Goal: Information Seeking & Learning: Learn about a topic

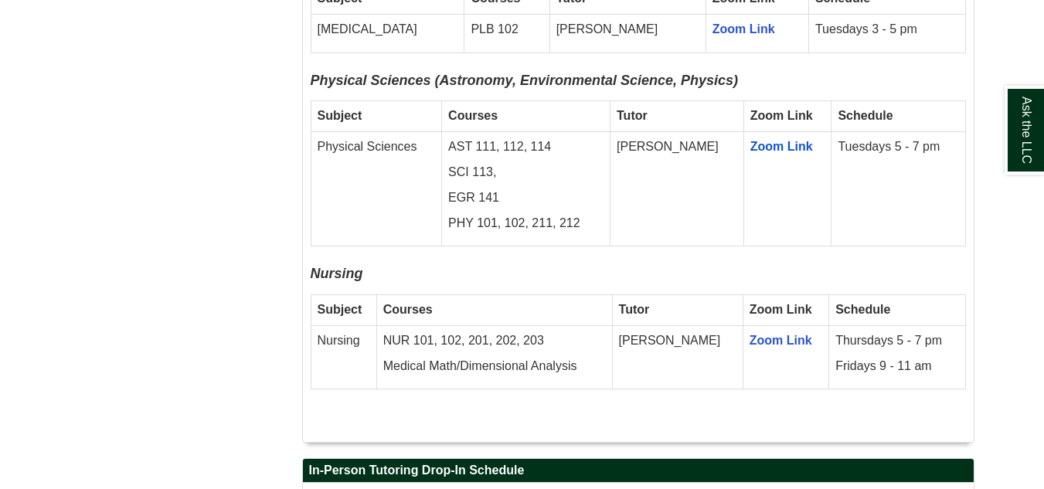
scroll to position [2695, 0]
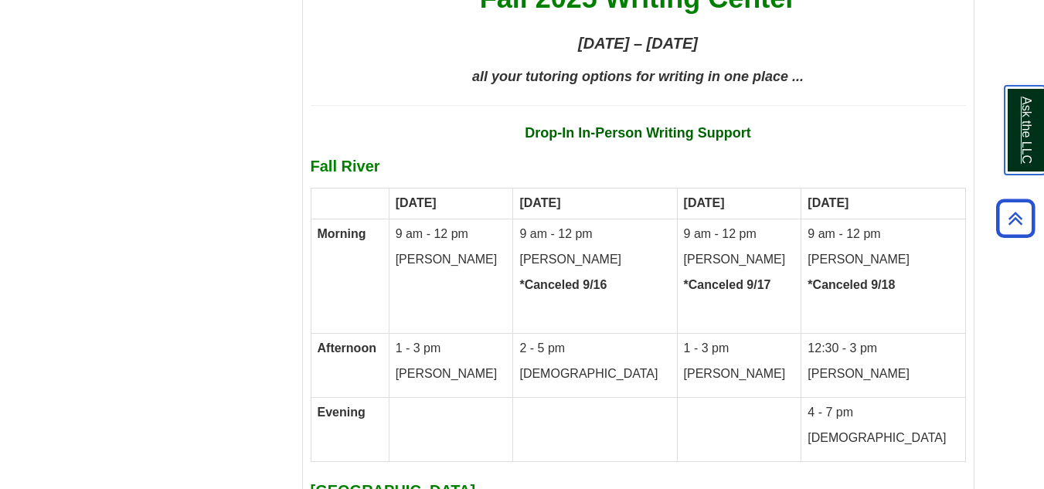
scroll to position [7215, 0]
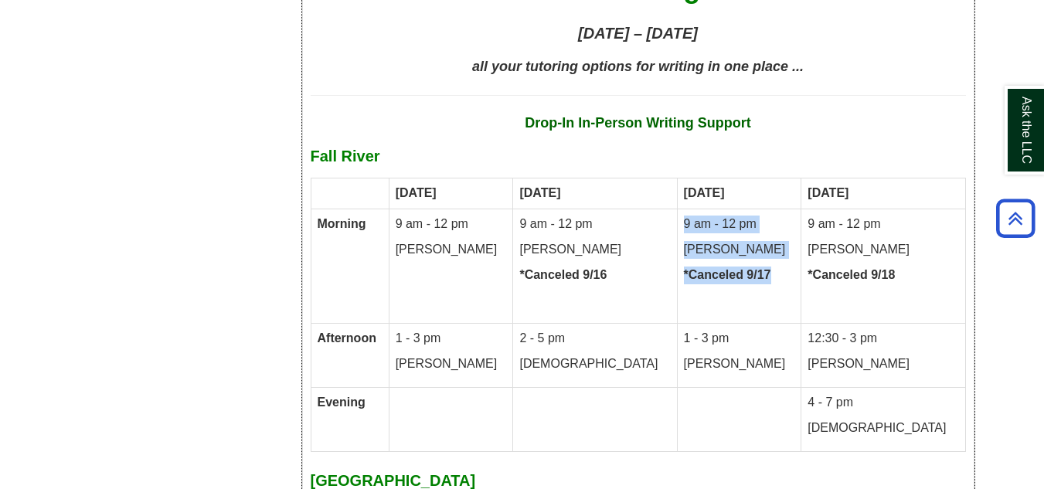
drag, startPoint x: 776, startPoint y: 206, endPoint x: 689, endPoint y: 158, distance: 100.0
click at [689, 209] on td "9 am - 12 pm Kathleen *Canceled 9/17" at bounding box center [739, 266] width 124 height 114
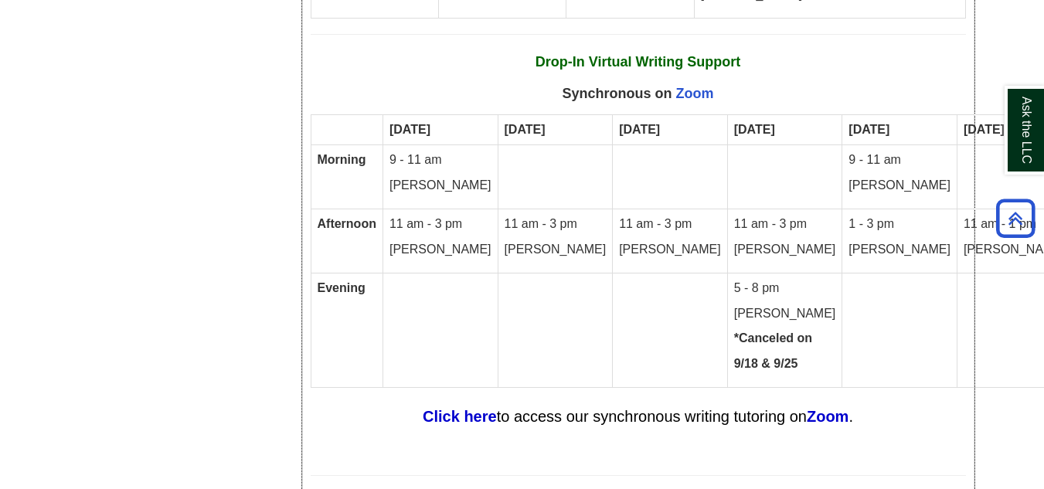
scroll to position [8220, 0]
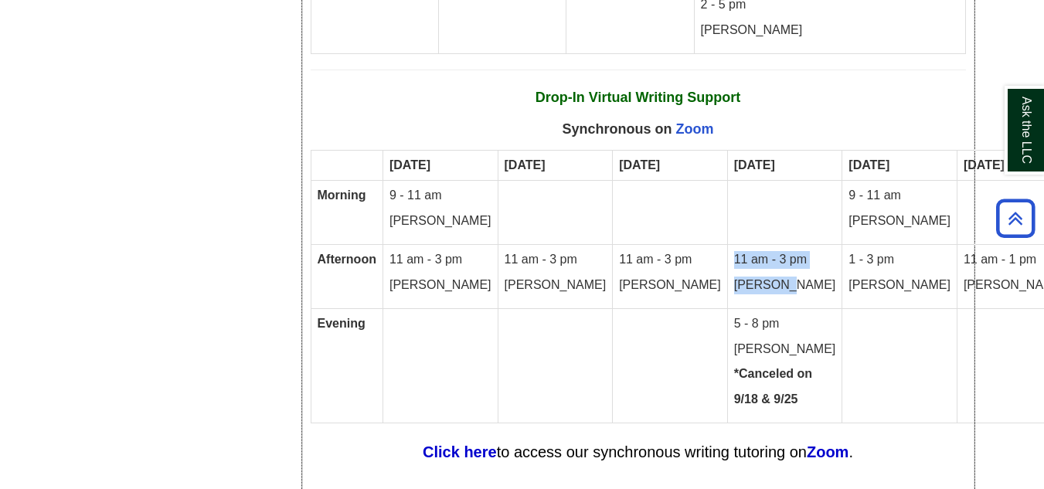
drag, startPoint x: 755, startPoint y: 213, endPoint x: 691, endPoint y: 185, distance: 70.2
click at [727, 245] on td "11 am - 3 pm Meredith" at bounding box center [784, 277] width 115 height 64
click at [636, 277] on p "[PERSON_NAME]" at bounding box center [670, 286] width 102 height 18
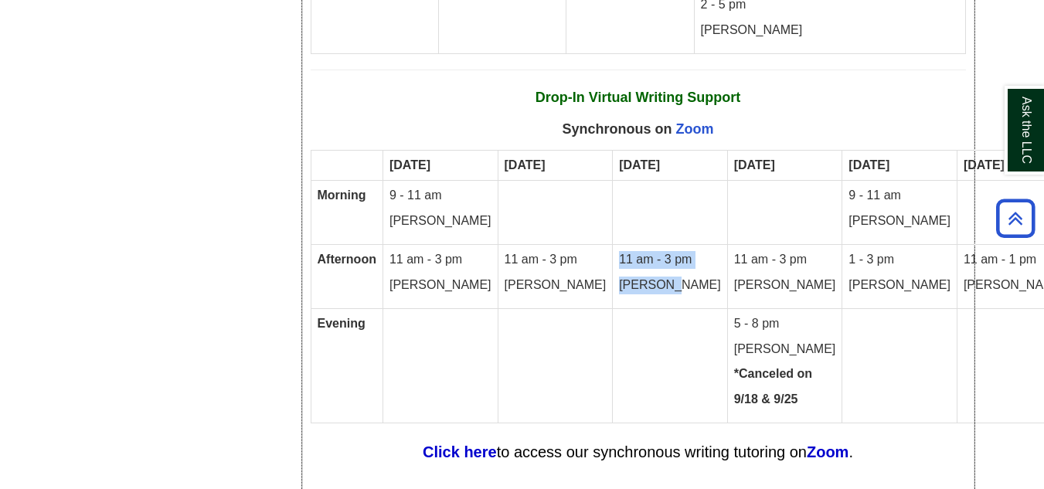
drag, startPoint x: 652, startPoint y: 215, endPoint x: 595, endPoint y: 190, distance: 62.3
click at [613, 245] on td "11 am - 3 pm Meredith" at bounding box center [670, 277] width 115 height 64
drag, startPoint x: 226, startPoint y: 131, endPoint x: 343, endPoint y: 26, distance: 157.7
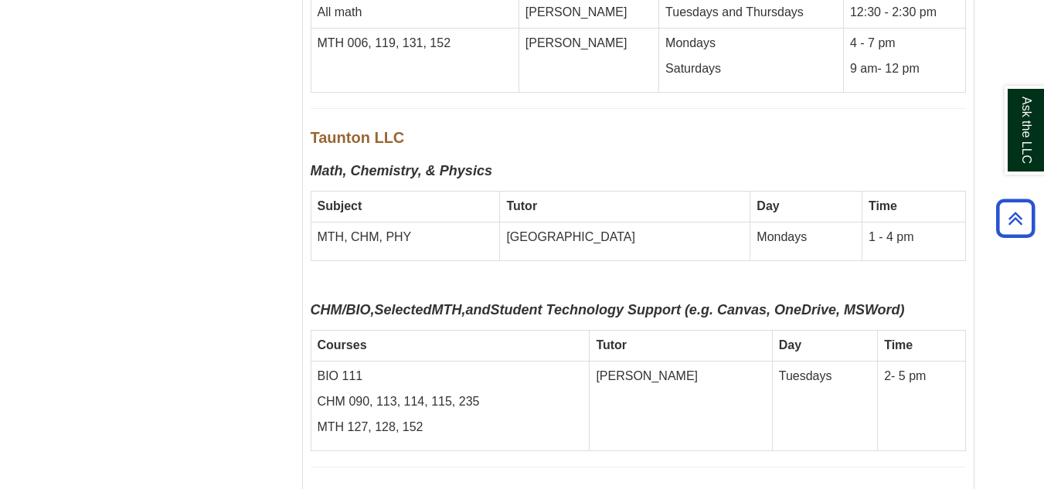
scroll to position [8921, 0]
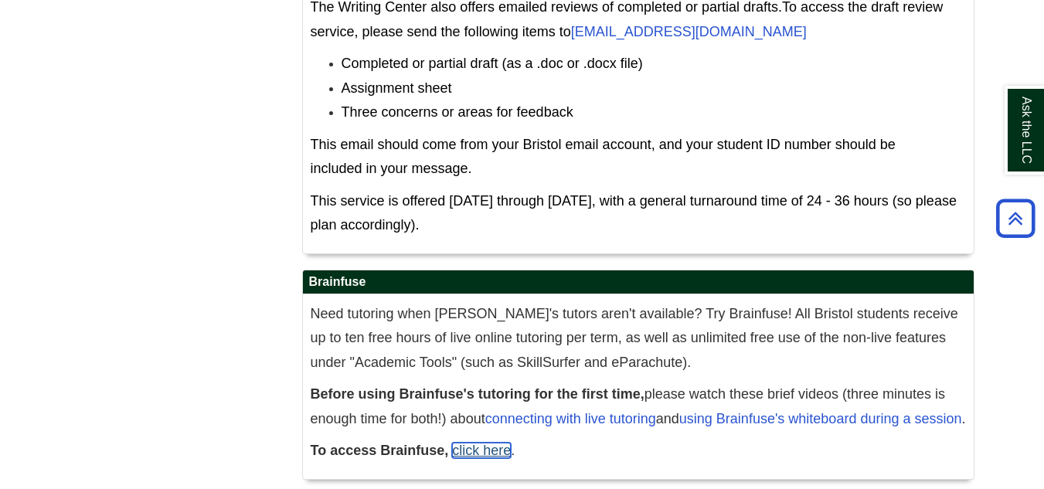
click at [483, 443] on link "click here" at bounding box center [481, 450] width 59 height 15
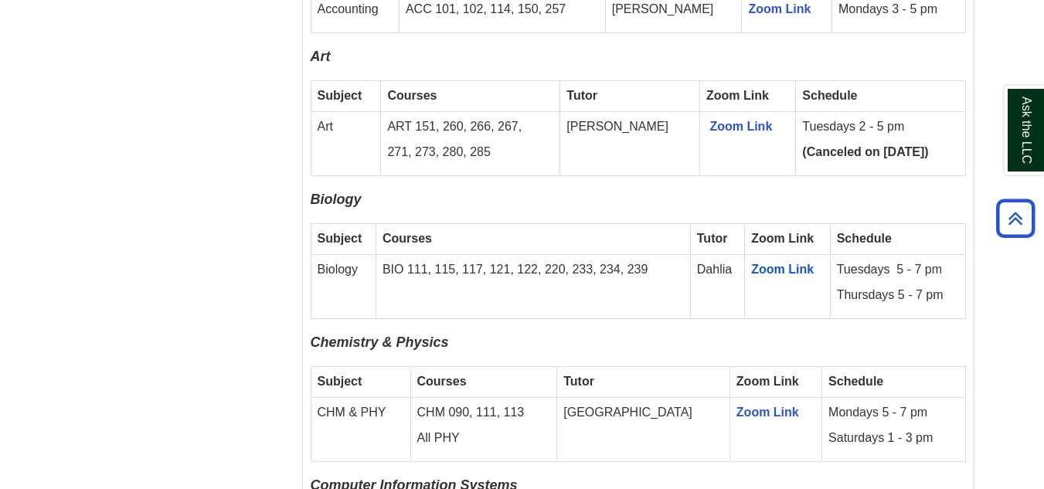
scroll to position [1703, 0]
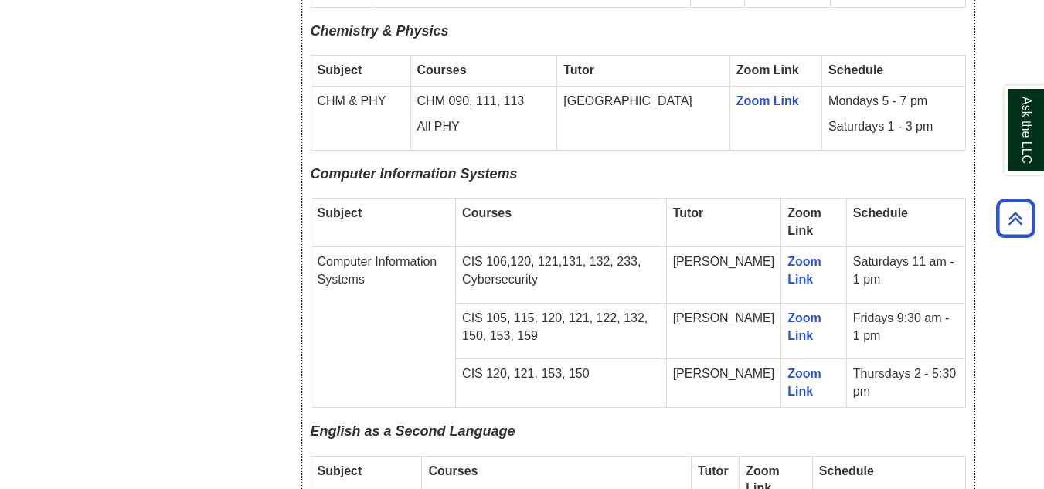
click at [564, 261] on p "CIS 106,120, 121,131, 132, 233, Cybersecurity" at bounding box center [561, 272] width 198 height 36
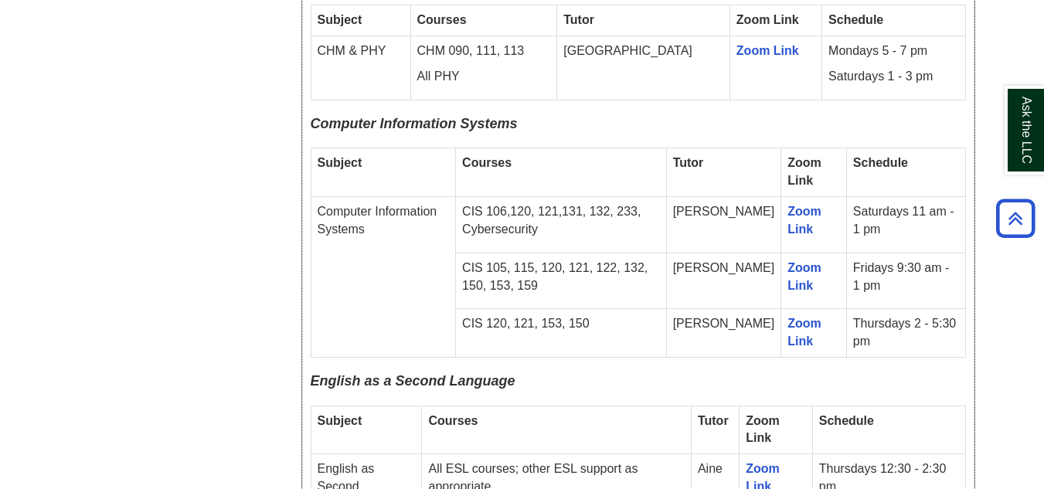
scroll to position [1780, 0]
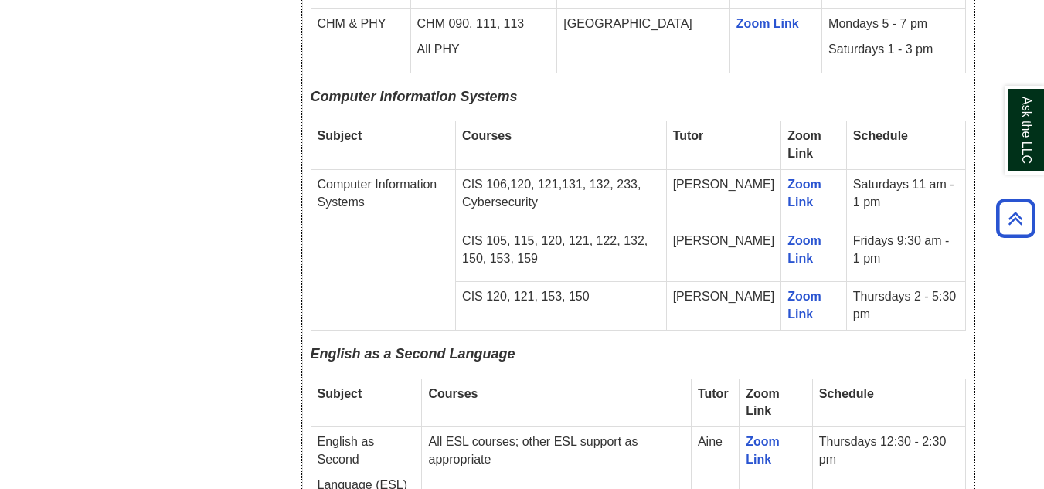
click at [723, 226] on td "[PERSON_NAME]" at bounding box center [723, 254] width 115 height 56
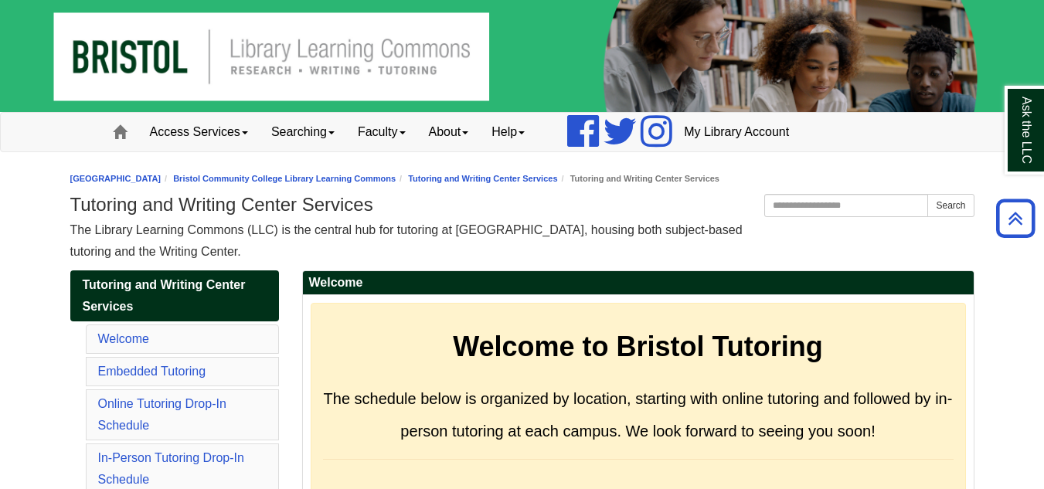
scroll to position [8921, 0]
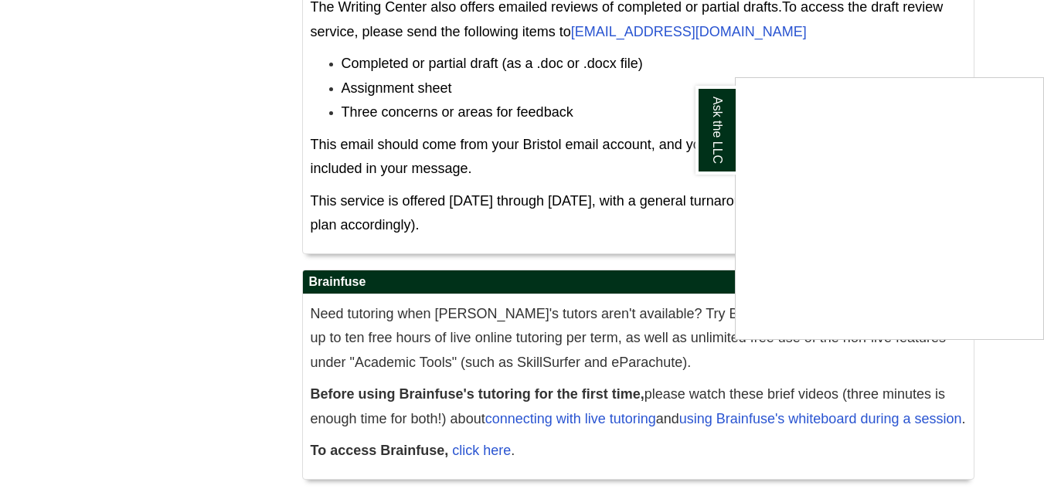
drag, startPoint x: 0, startPoint y: 0, endPoint x: 535, endPoint y: 85, distance: 541.7
click at [535, 85] on div "Ask the LLC" at bounding box center [522, 244] width 1044 height 489
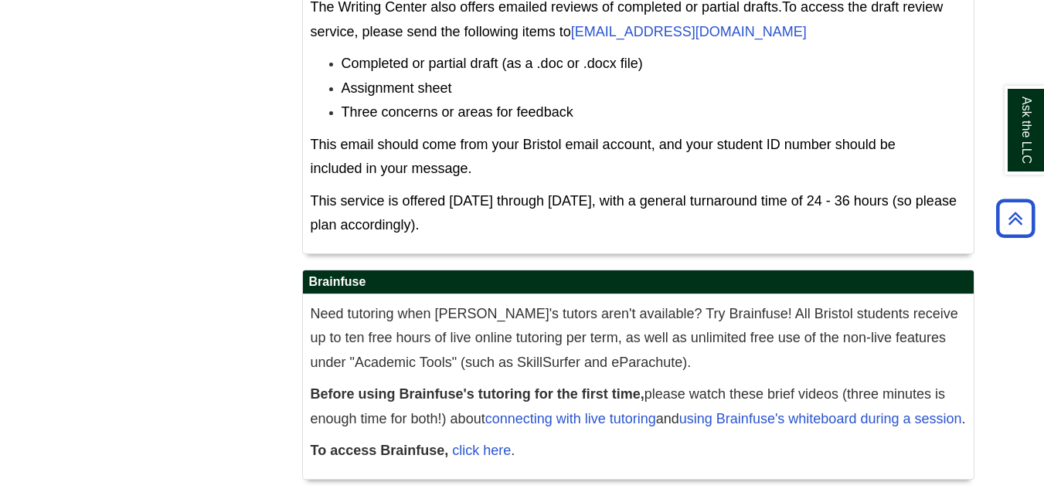
scroll to position [1703, 0]
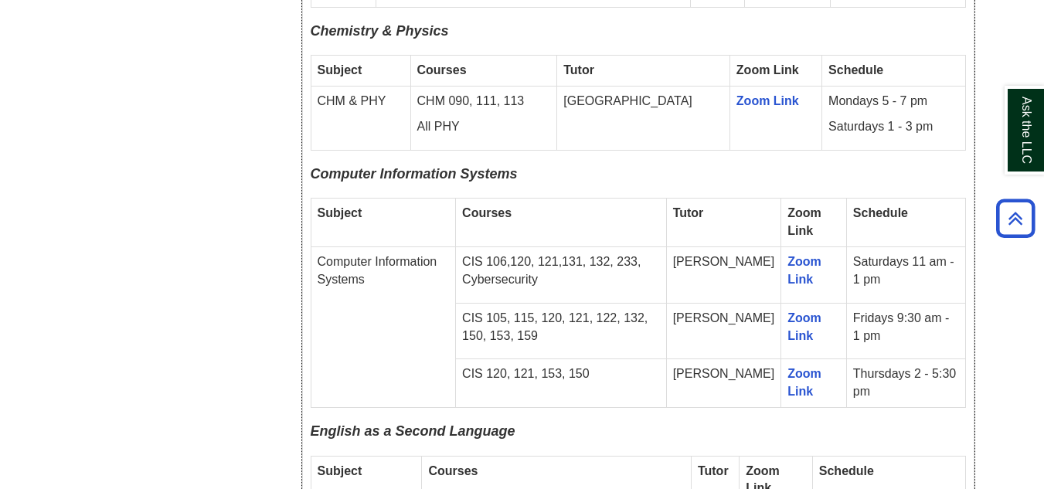
click at [612, 260] on p "CIS 106,120, 121,131, 132, 233, Cybersecurity" at bounding box center [561, 272] width 198 height 36
drag, startPoint x: 575, startPoint y: 264, endPoint x: 477, endPoint y: 240, distance: 100.9
click at [477, 247] on td "CIS 106,120, 121,131, 132, 233, Cybersecurity" at bounding box center [561, 275] width 211 height 56
click at [542, 254] on p "CIS 106,120, 121,131, 132, 233, Cybersecurity" at bounding box center [561, 272] width 198 height 36
click at [594, 265] on p "CIS 106,120, 121,131, 132, 233, Cybersecurity" at bounding box center [561, 272] width 198 height 36
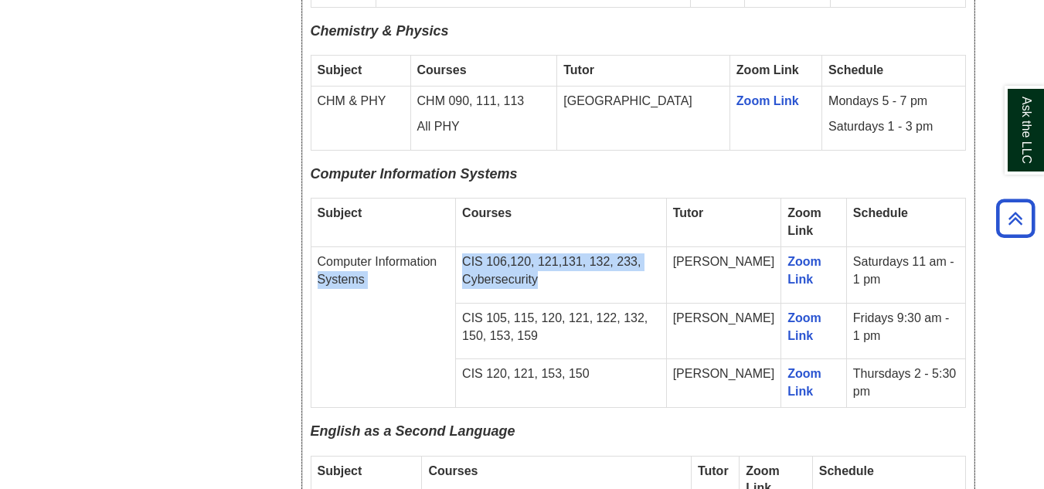
drag, startPoint x: 588, startPoint y: 265, endPoint x: 462, endPoint y: 244, distance: 127.7
click at [462, 247] on tr "Computer Information Systems CIS 106,120, 121,131, 132, 233, Cybersecurity [PER…" at bounding box center [638, 275] width 655 height 56
click at [513, 255] on p "CIS 106,120, 121,131, 132, 233, Cybersecurity" at bounding box center [561, 272] width 198 height 36
drag, startPoint x: 529, startPoint y: 257, endPoint x: 477, endPoint y: 240, distance: 54.5
click at [477, 247] on td "CIS 106,120, 121,131, 132, 233, Cybersecurity" at bounding box center [561, 275] width 211 height 56
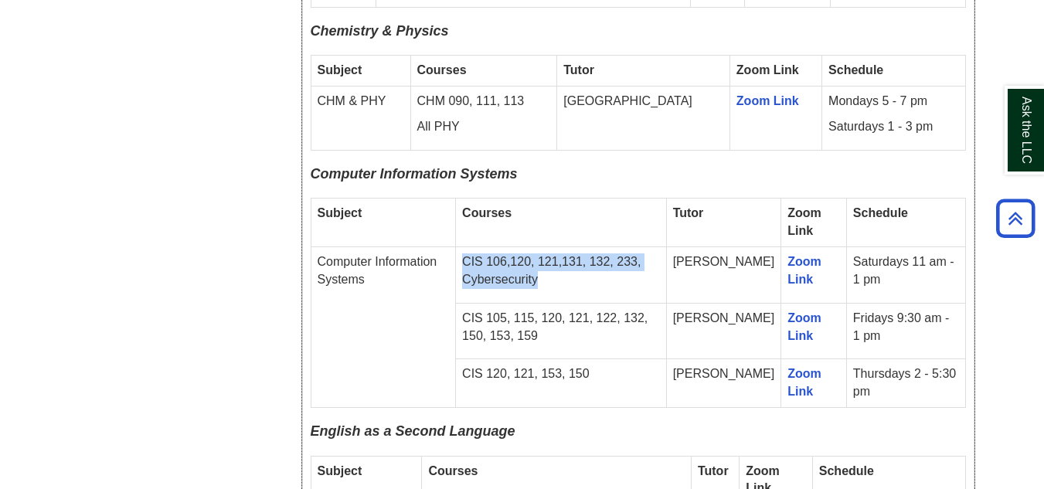
click at [585, 270] on p "CIS 106,120, 121,131, 132, 233, Cybersecurity" at bounding box center [561, 272] width 198 height 36
click at [574, 268] on p "CIS 106,120, 121,131, 132, 233, Cybersecurity" at bounding box center [561, 272] width 198 height 36
click at [574, 262] on p "CIS 106,120, 121,131, 132, 233, Cybersecurity" at bounding box center [561, 272] width 198 height 36
